Goal: Transaction & Acquisition: Obtain resource

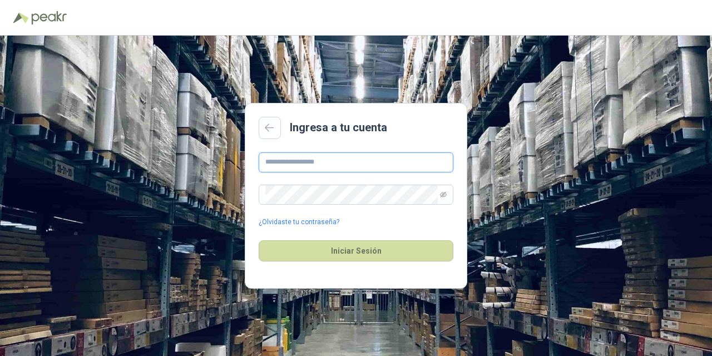
click at [318, 162] on input "text" at bounding box center [356, 162] width 195 height 20
type input "**********"
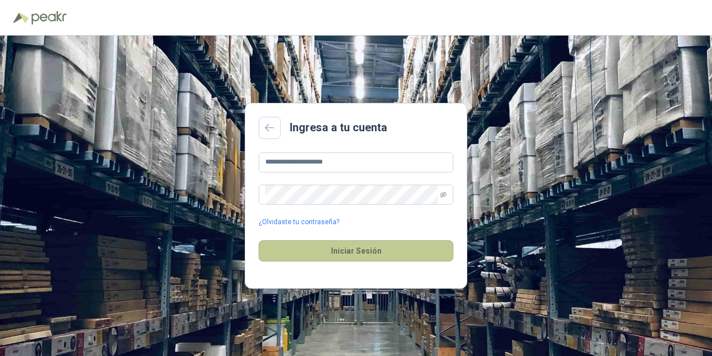
click at [373, 248] on button "Iniciar Sesión" at bounding box center [356, 250] width 195 height 21
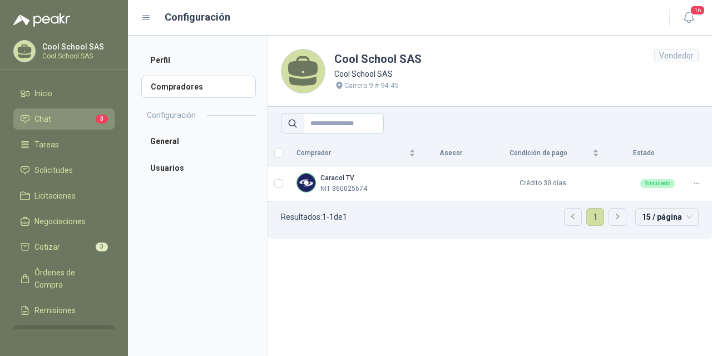
click at [46, 119] on span "Chat" at bounding box center [42, 119] width 17 height 12
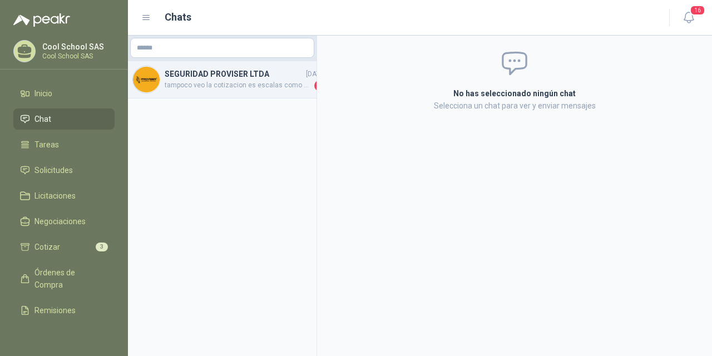
click at [237, 86] on span "tampoco veo la cotizacion es escalas como se solcito" at bounding box center [238, 85] width 147 height 11
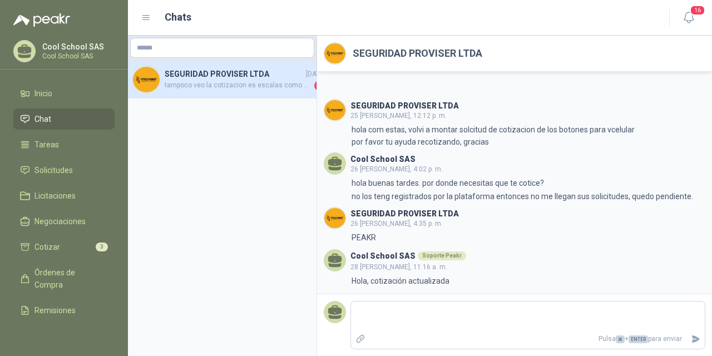
click at [273, 87] on span "tampoco veo la cotizacion es escalas como se solcito" at bounding box center [238, 85] width 147 height 11
click at [182, 79] on div "SEGURIDAD PROVISER LTDA [DATE] tampoco veo la cotizacion es escalas como se sol…" at bounding box center [245, 79] width 161 height 23
click at [444, 257] on div "Soporte Peakr" at bounding box center [442, 255] width 48 height 9
click at [46, 140] on span "Tareas" at bounding box center [46, 144] width 24 height 12
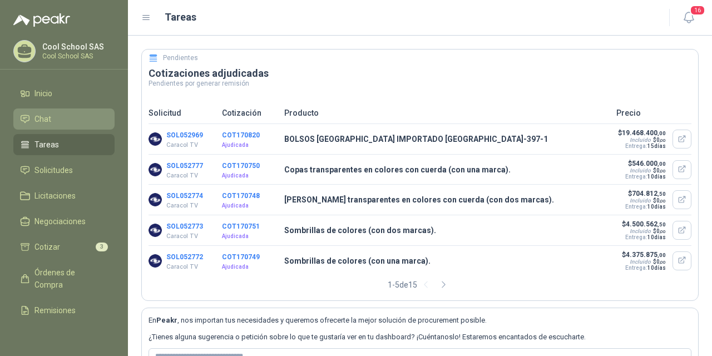
click at [40, 118] on span "Chat" at bounding box center [42, 119] width 17 height 12
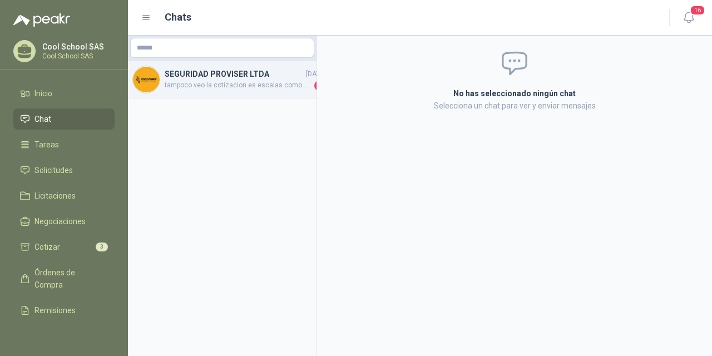
click at [284, 88] on span "tampoco veo la cotizacion es escalas como se solcito" at bounding box center [238, 85] width 147 height 11
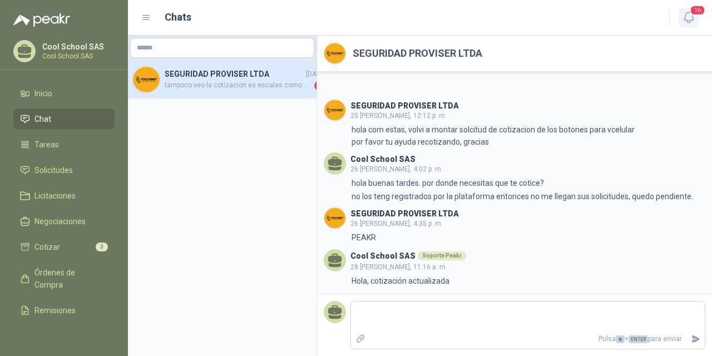
click at [682, 16] on icon "button" at bounding box center [689, 18] width 14 height 14
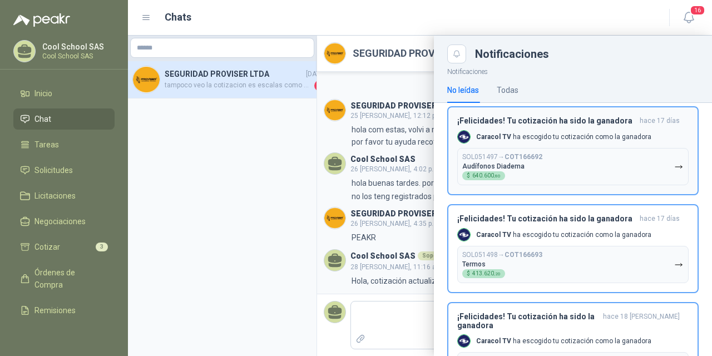
scroll to position [796, 0]
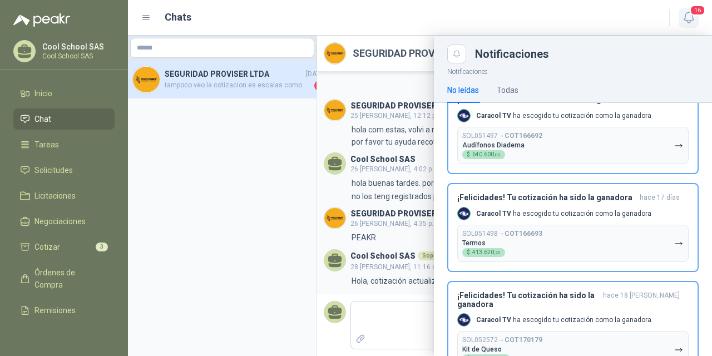
click at [692, 14] on span "16" at bounding box center [698, 10] width 16 height 11
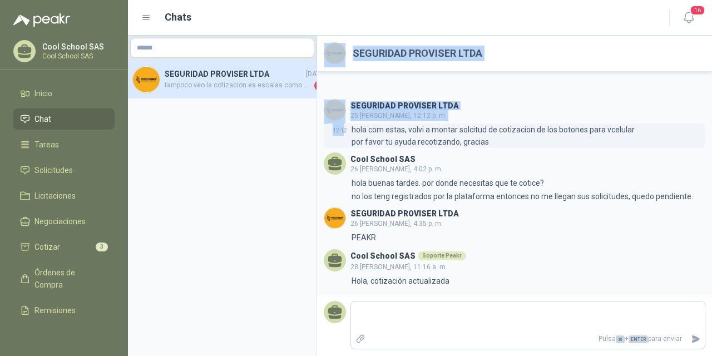
drag, startPoint x: 316, startPoint y: 127, endPoint x: 345, endPoint y: 127, distance: 28.9
click at [345, 127] on div "SEGURIDAD PROVISER LTDA [DATE] tampoco veo la cotizacion es escalas como se sol…" at bounding box center [420, 196] width 584 height 320
click at [260, 80] on span "tampoco veo la cotizacion es escalas como se solcito" at bounding box center [238, 85] width 147 height 11
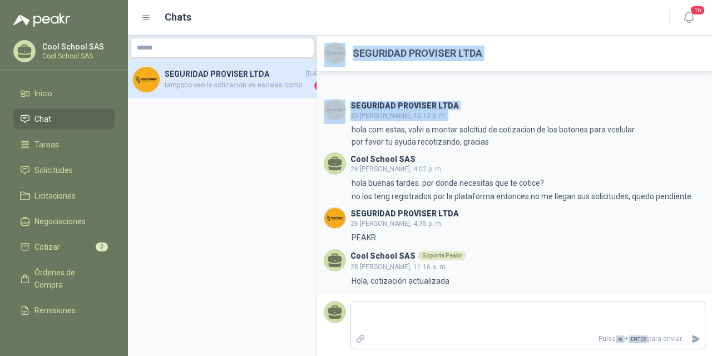
click at [260, 80] on span "tampoco veo la cotizacion es escalas como se solcito" at bounding box center [238, 85] width 147 height 11
click at [52, 165] on span "Solicitudes" at bounding box center [53, 170] width 38 height 12
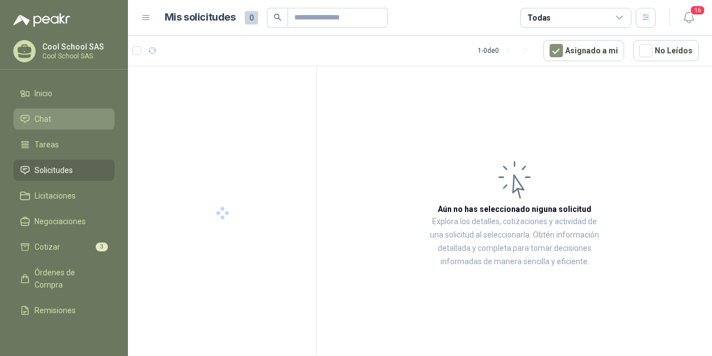
click at [40, 121] on span "Chat" at bounding box center [42, 119] width 17 height 12
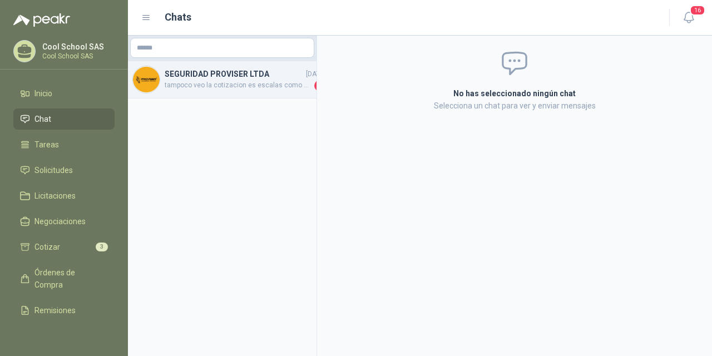
click at [147, 82] on img at bounding box center [146, 79] width 27 height 27
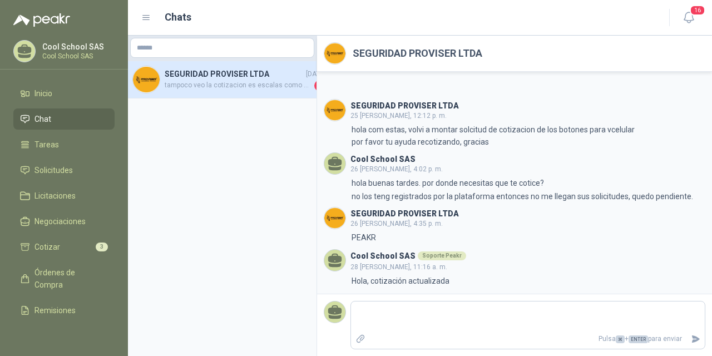
click at [443, 256] on div "Soporte Peakr" at bounding box center [442, 255] width 48 height 9
click at [279, 88] on span "tampoco veo la cotizacion es escalas como se solcito" at bounding box center [238, 85] width 147 height 11
click at [275, 88] on span "tampoco veo la cotizacion es escalas como se solcito" at bounding box center [238, 85] width 147 height 11
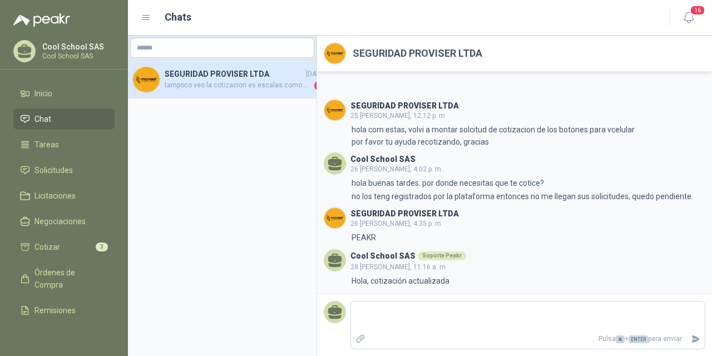
click at [262, 117] on aside "SEGURIDAD PROVISER LTDA [DATE] tampoco veo la cotizacion es escalas como se sol…" at bounding box center [222, 196] width 189 height 320
click at [250, 108] on aside "SEGURIDAD PROVISER LTDA [DATE] tampoco veo la cotizacion es escalas como se sol…" at bounding box center [222, 196] width 189 height 320
click at [255, 88] on span "tampoco veo la cotizacion es escalas como se solcito" at bounding box center [238, 85] width 147 height 11
click at [691, 338] on icon "Enviar" at bounding box center [695, 338] width 9 height 9
click at [52, 250] on span "Cotizar" at bounding box center [47, 247] width 26 height 12
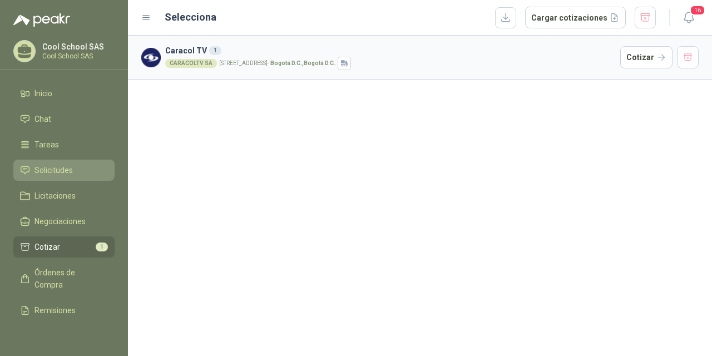
click at [51, 171] on span "Solicitudes" at bounding box center [53, 170] width 38 height 12
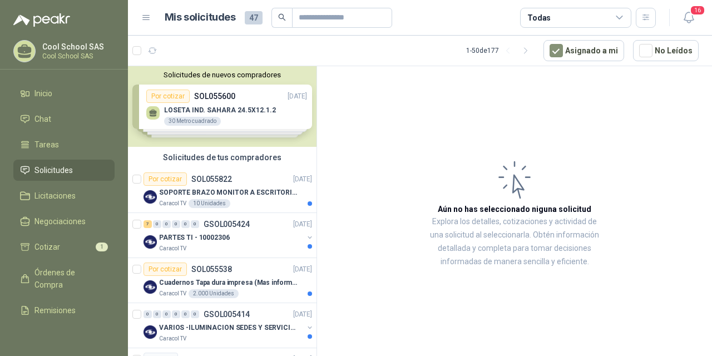
click at [210, 187] on p "SOPORTE BRAZO MONITOR A ESCRITORIO NBF80" at bounding box center [228, 192] width 138 height 11
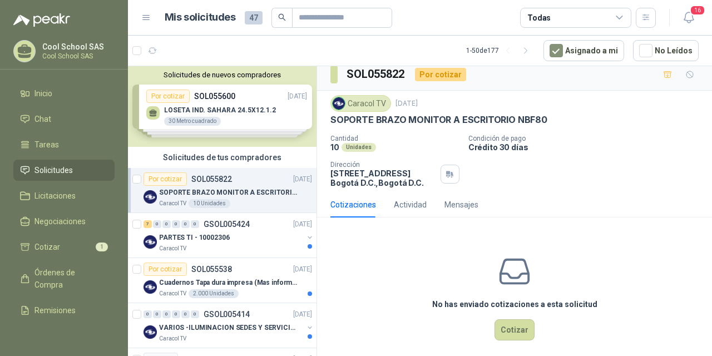
scroll to position [16, 0]
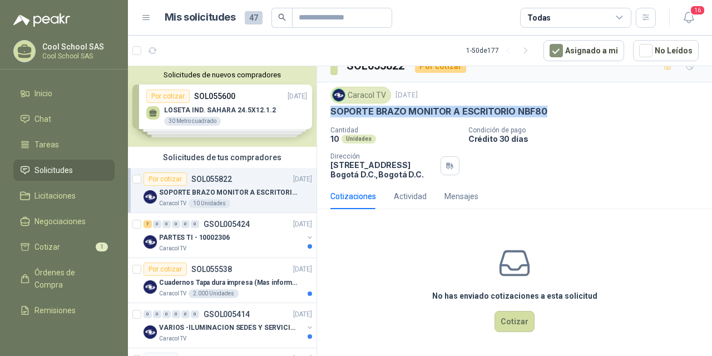
drag, startPoint x: 546, startPoint y: 112, endPoint x: 326, endPoint y: 115, distance: 219.2
click at [326, 115] on div "Caracol TV [DATE] SOPORTE BRAZO MONITOR A ESCRITORIO NBF80 Cantidad 10 Unidades…" at bounding box center [514, 132] width 395 height 101
click at [219, 227] on p "GSOL005424" at bounding box center [227, 224] width 46 height 8
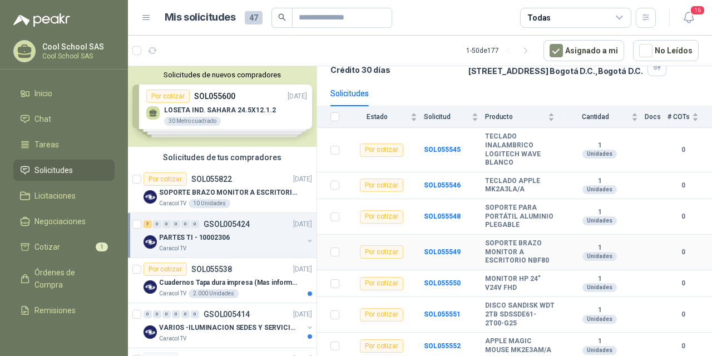
scroll to position [112, 0]
click at [228, 280] on p "Cuadernos Tapa dura impresa (Mas informacion en el adjunto)" at bounding box center [228, 283] width 138 height 11
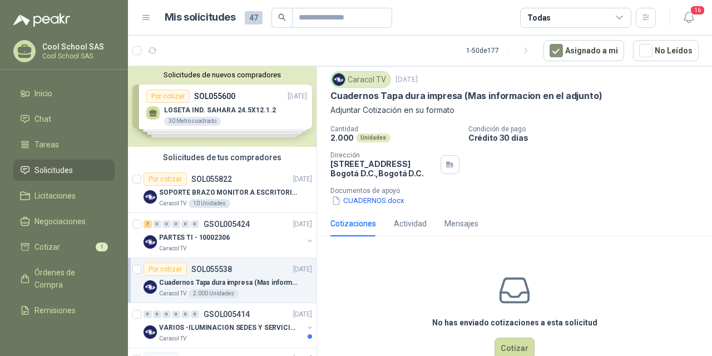
scroll to position [23, 0]
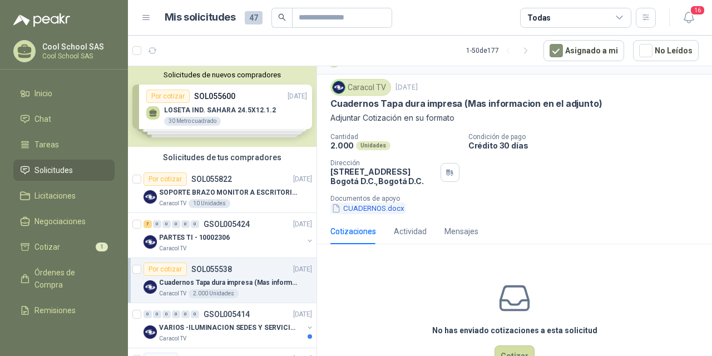
click at [369, 210] on button "CUADERNOS.docx" at bounding box center [367, 208] width 75 height 12
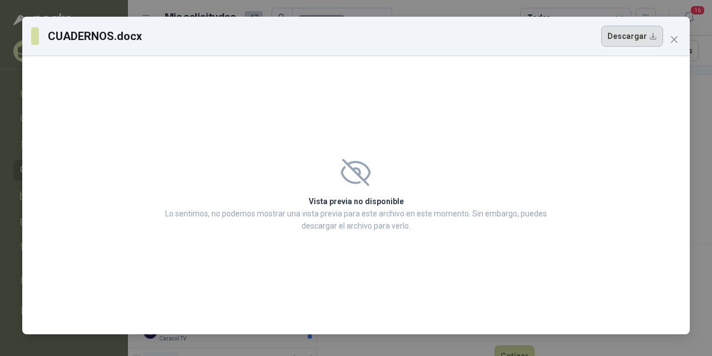
click at [632, 36] on button "Descargar" at bounding box center [632, 36] width 62 height 21
click at [668, 41] on span "Close" at bounding box center [674, 39] width 18 height 9
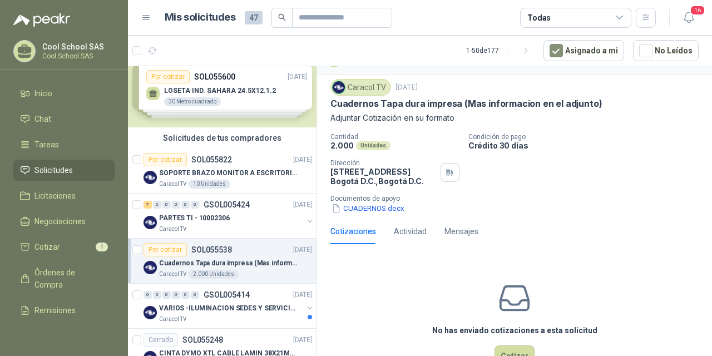
scroll to position [37, 0]
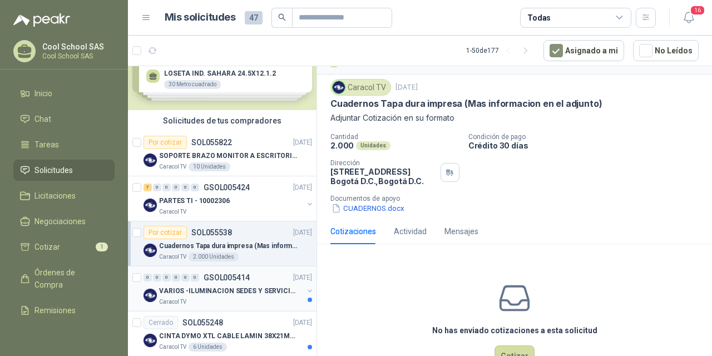
click at [245, 283] on div "0 0 0 0 0 0 GSOL005414 [DATE]" at bounding box center [229, 277] width 171 height 13
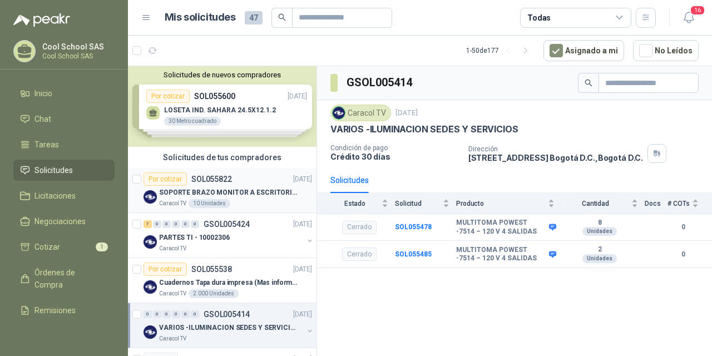
click at [211, 197] on p "SOPORTE BRAZO MONITOR A ESCRITORIO NBF80" at bounding box center [228, 192] width 138 height 11
